Goal: Find specific page/section: Find specific page/section

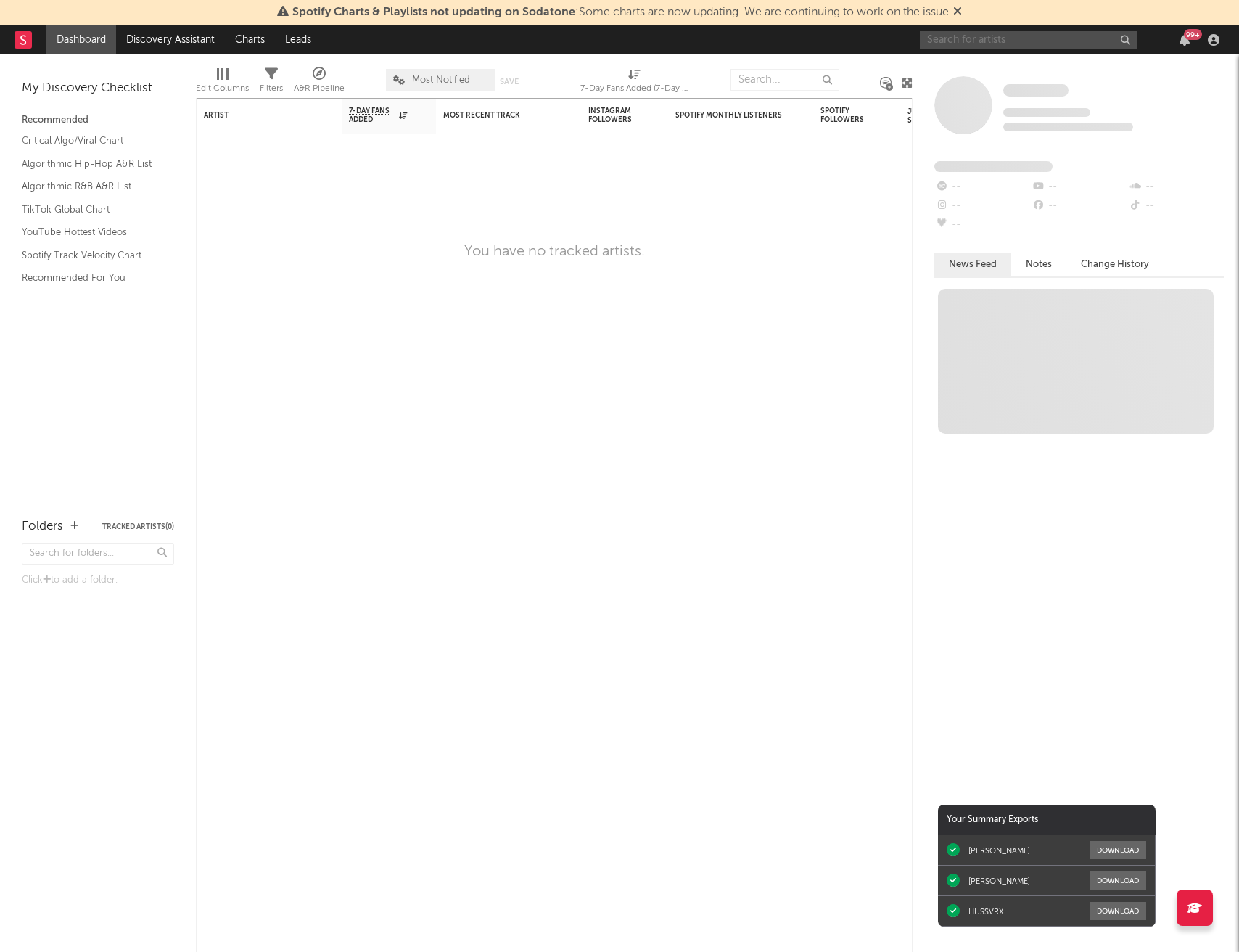
click at [1014, 48] on input "text" at bounding box center [1029, 40] width 218 height 18
type input "cash muretta"
click at [1045, 68] on div "Cash Muretta" at bounding box center [1051, 68] width 159 height 17
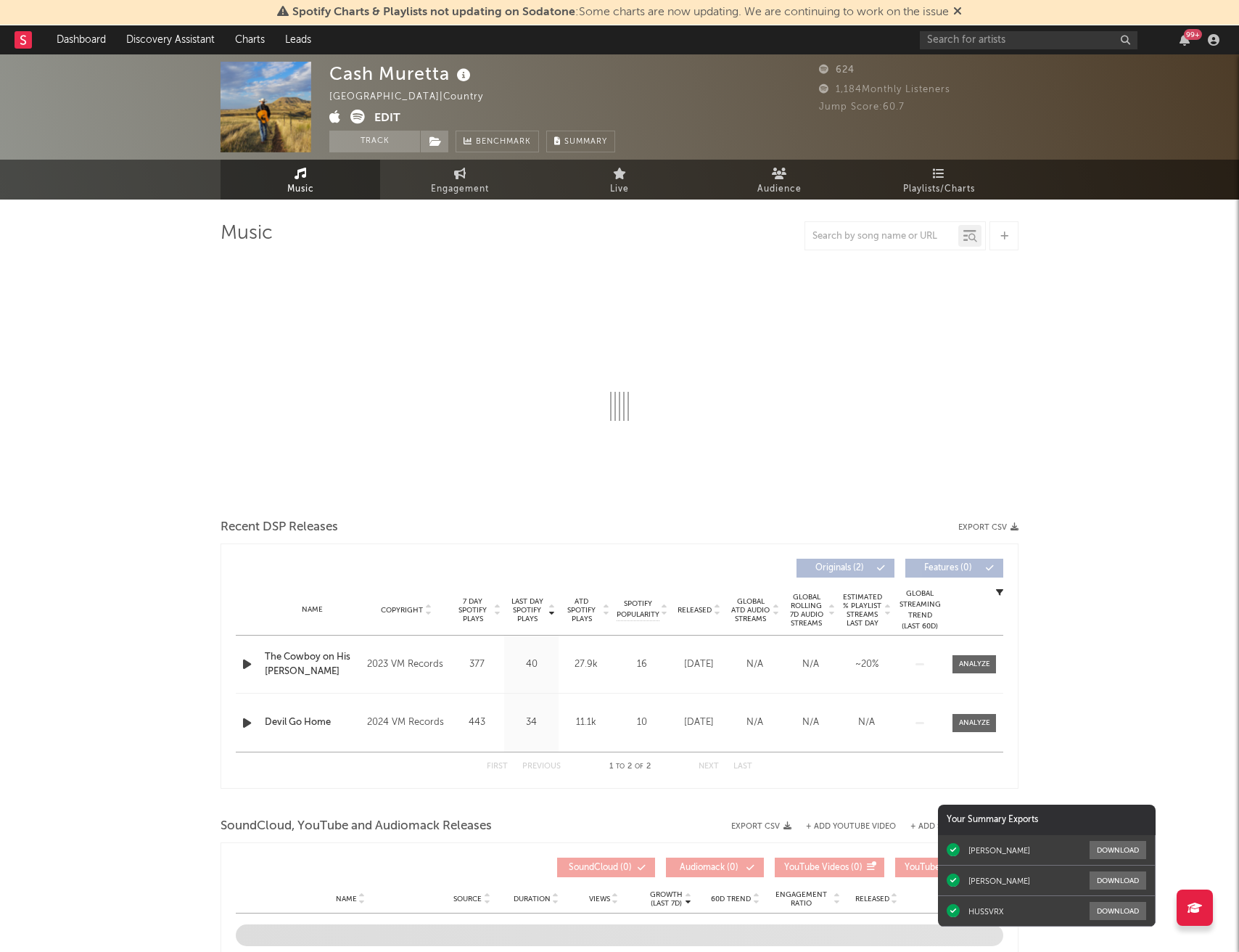
select select "6m"
